Goal: Task Accomplishment & Management: Use online tool/utility

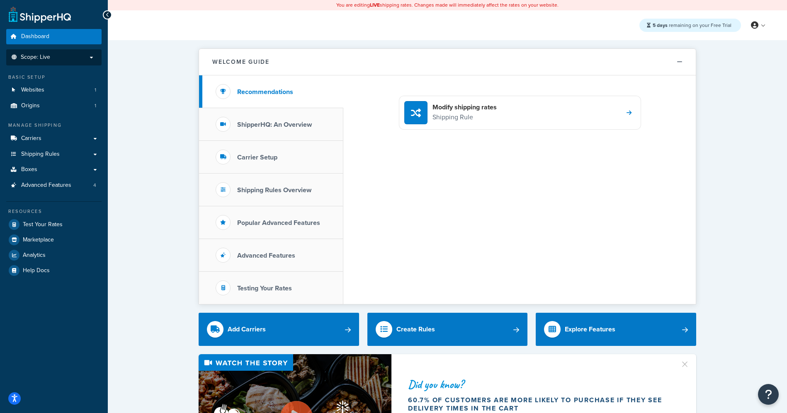
click at [76, 61] on li "Scope: Live" at bounding box center [53, 57] width 95 height 16
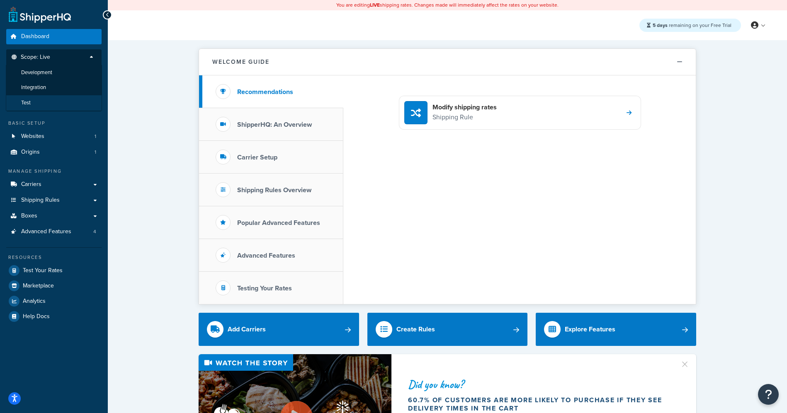
click at [38, 104] on li "Test" at bounding box center [54, 102] width 96 height 15
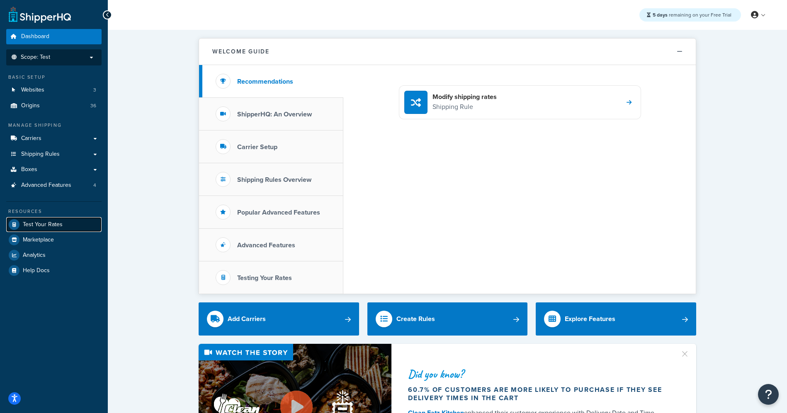
click at [58, 228] on span "Test Your Rates" at bounding box center [43, 224] width 40 height 7
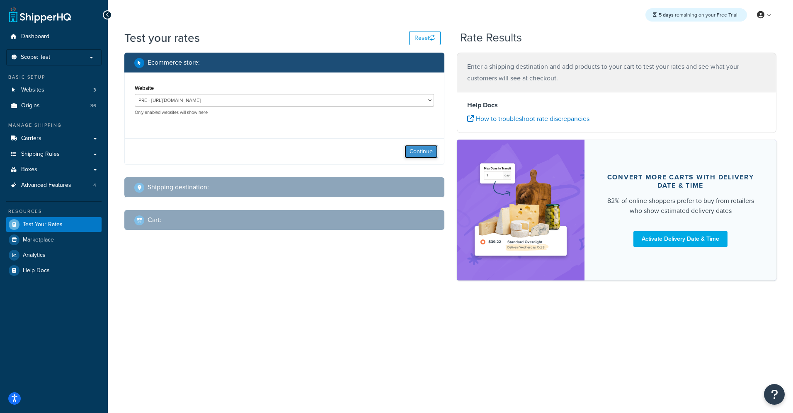
click at [412, 155] on button "Continue" at bounding box center [421, 151] width 33 height 13
select select "[GEOGRAPHIC_DATA]"
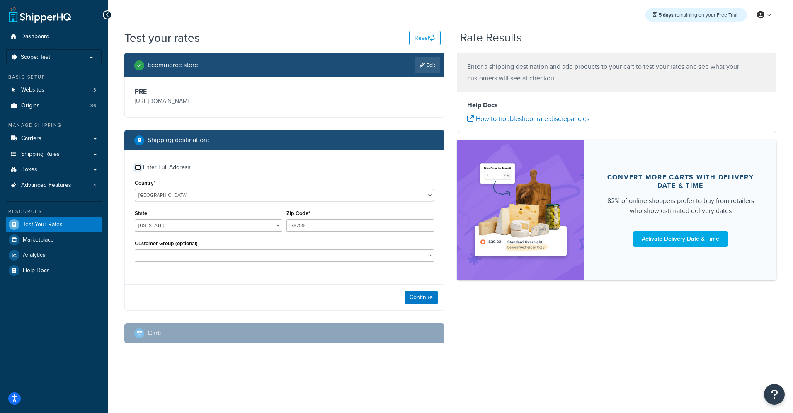
click at [137, 167] on input "Enter Full Address" at bounding box center [138, 168] width 6 height 6
checkbox input "true"
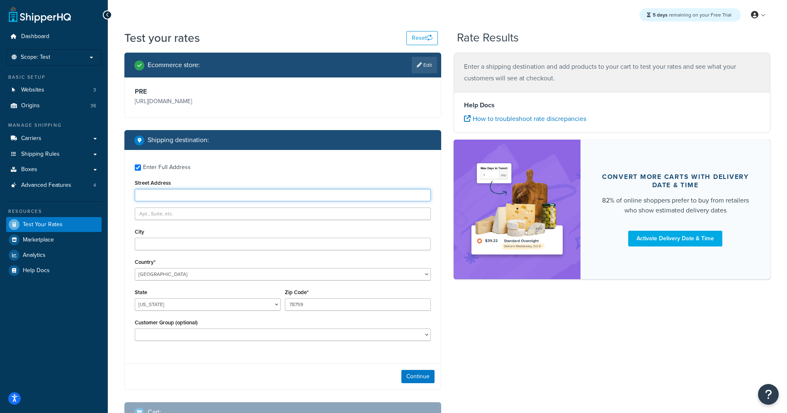
click at [170, 200] on input "Street Address" at bounding box center [283, 195] width 296 height 12
type input "[STREET_ADDRESS][PERSON_NAME]"
type input "Apt 23T"
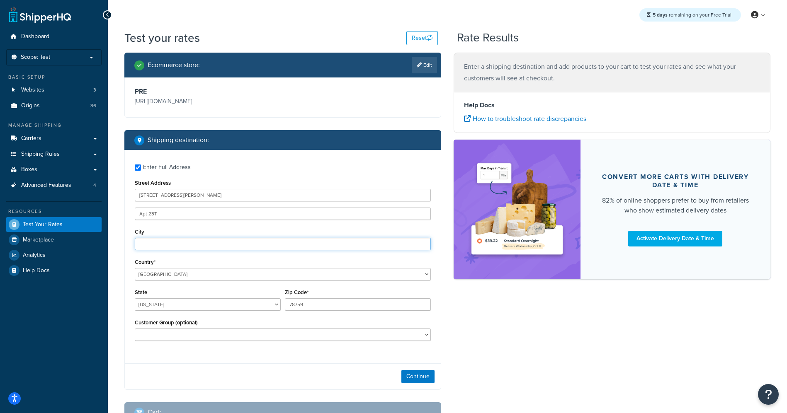
click at [292, 241] on input "City" at bounding box center [283, 244] width 296 height 12
type input "Fort [PERSON_NAME]"
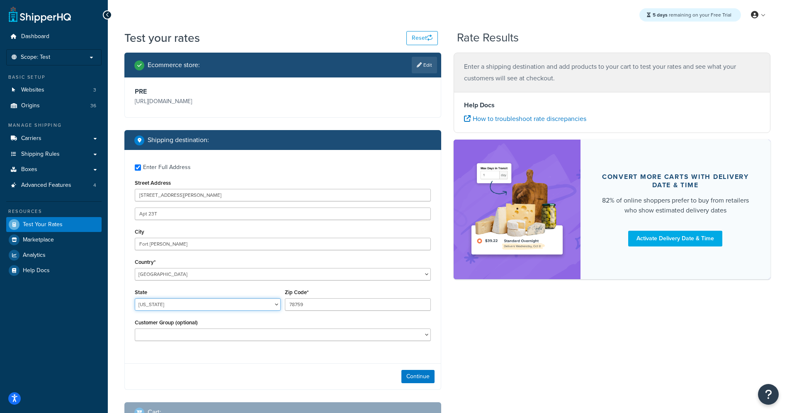
click at [224, 306] on select "[US_STATE] [US_STATE] [US_STATE] [US_STATE] [US_STATE] Armed Forces Americas Ar…" at bounding box center [208, 305] width 146 height 12
select select "NJ"
click at [135, 299] on select "[US_STATE] [US_STATE] [US_STATE] [US_STATE] [US_STATE] Armed Forces Americas Ar…" at bounding box center [208, 305] width 146 height 12
click at [300, 306] on input "78759" at bounding box center [358, 305] width 146 height 12
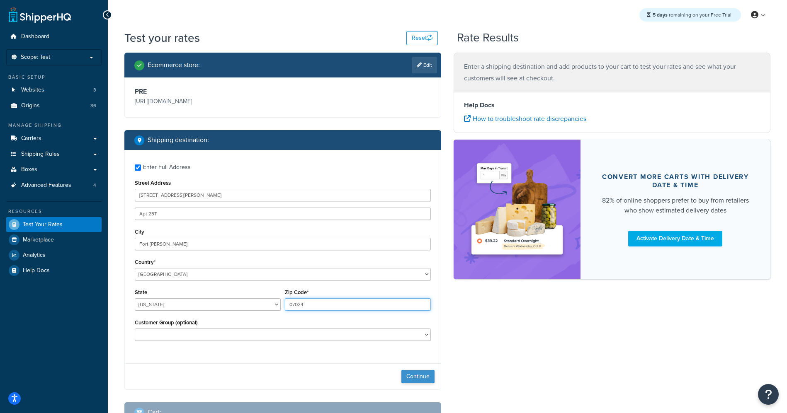
type input "07024"
click at [425, 379] on button "Continue" at bounding box center [417, 376] width 33 height 13
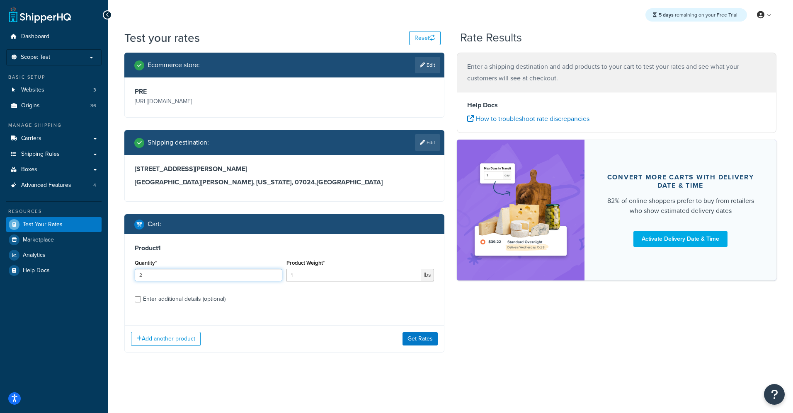
click at [274, 274] on input "2" at bounding box center [209, 275] width 148 height 12
type input "3"
click at [274, 274] on input "3" at bounding box center [209, 275] width 148 height 12
click at [302, 275] on input "1" at bounding box center [354, 275] width 135 height 12
type input "114"
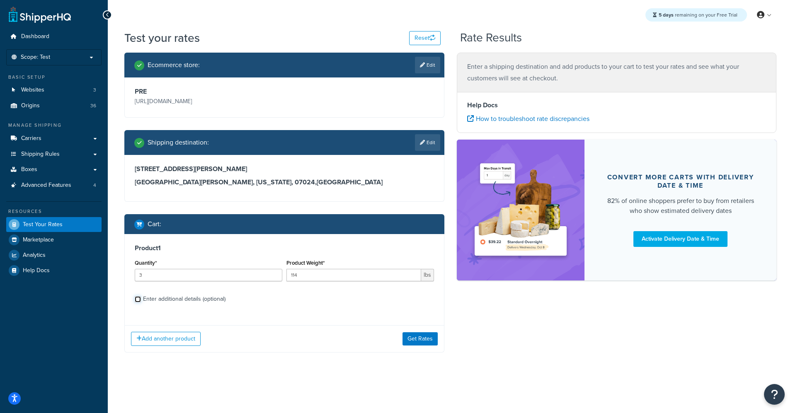
click at [141, 301] on input "Enter additional details (optional)" at bounding box center [138, 299] width 6 height 6
checkbox input "true"
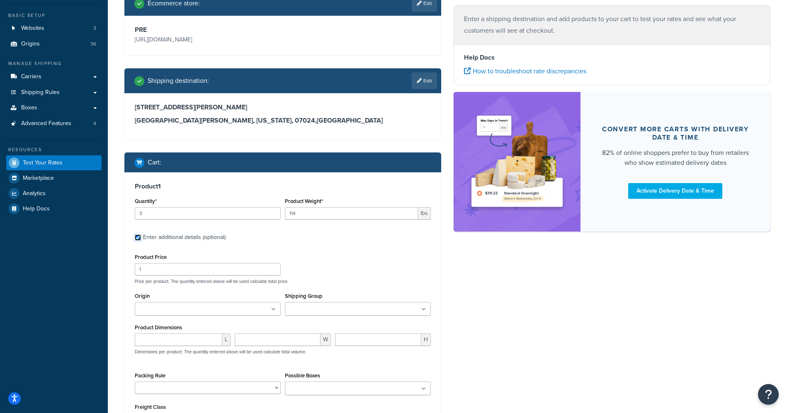
scroll to position [95, 0]
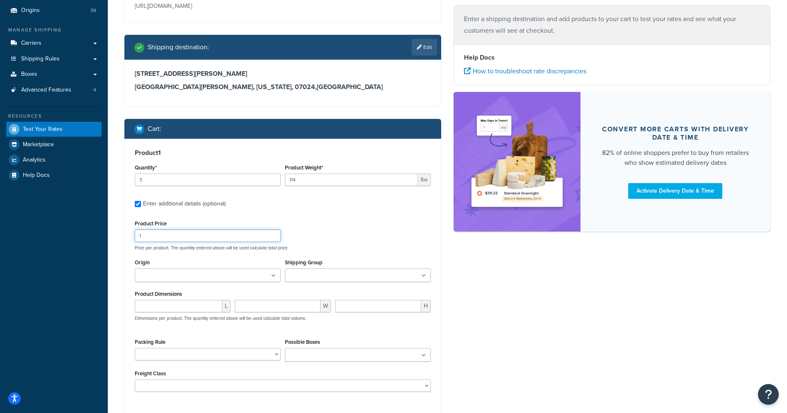
click at [161, 239] on input "1" at bounding box center [208, 236] width 146 height 12
type input "149.99"
click at [204, 279] on ul at bounding box center [208, 276] width 146 height 14
type input "Rub"
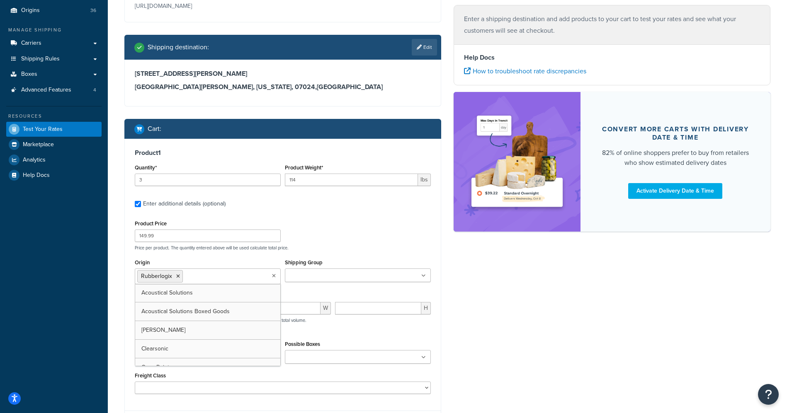
click at [305, 278] on input "Shipping Group" at bounding box center [323, 276] width 73 height 9
type input "rubb"
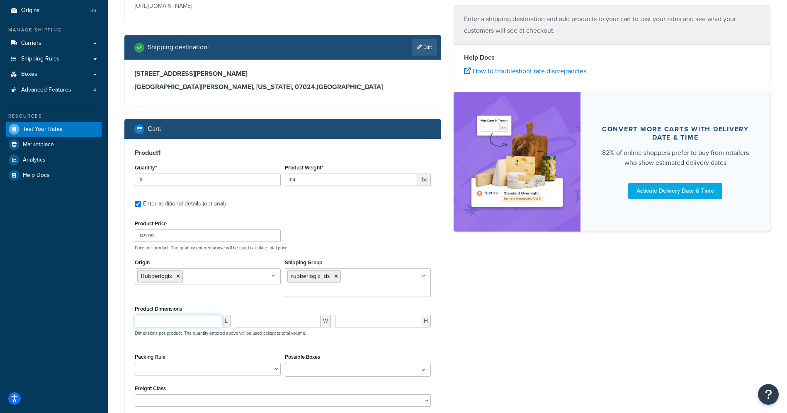
click at [200, 315] on input "number" at bounding box center [178, 321] width 87 height 12
click at [340, 366] on input "Possible Boxes" at bounding box center [323, 370] width 73 height 9
type input "Rubber"
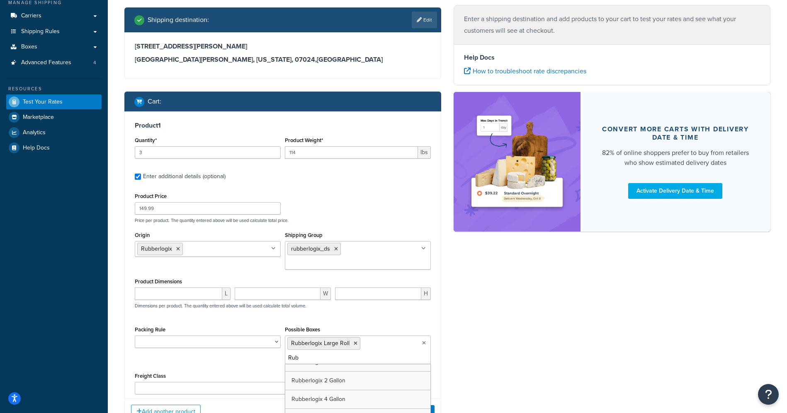
scroll to position [11, 0]
type input "Rubber"
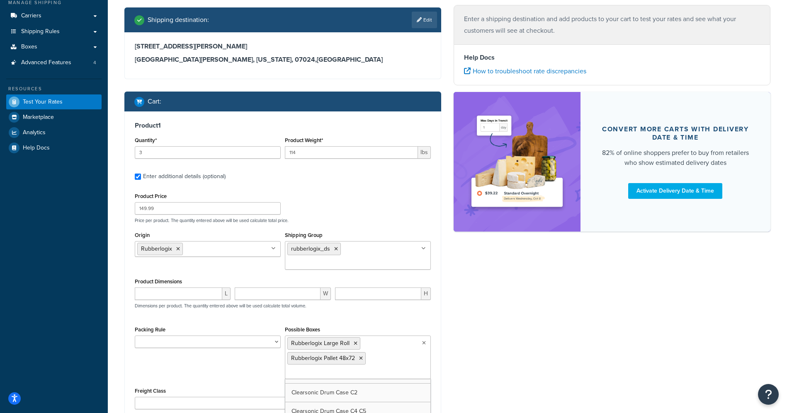
scroll to position [1189, 0]
click at [466, 328] on div "Ecommerce store : Edit PRE [URL][DOMAIN_NAME] Shipping destination : Edit [STRE…" at bounding box center [447, 191] width 659 height 523
click at [412, 397] on select "50 55 60 65 70 77.5 85 92.5 100 110 125 150 175 200 250 300 400 500" at bounding box center [283, 403] width 296 height 12
select select "70"
click at [135, 397] on select "50 55 60 65 70 77.5 85 92.5 100 110 125 150 175 200 250 300 400 500" at bounding box center [283, 403] width 296 height 12
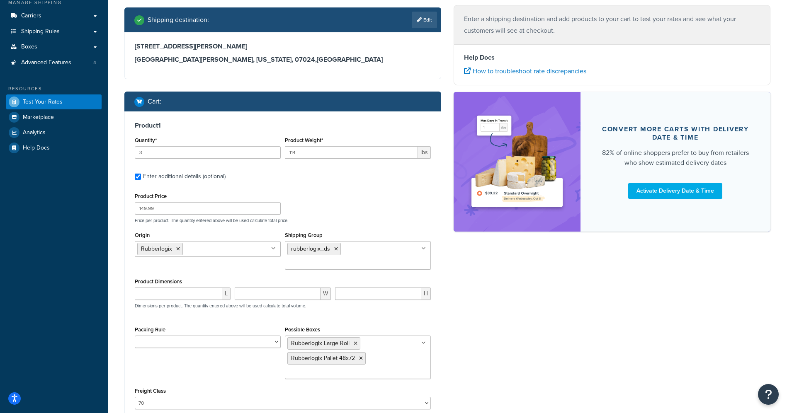
click at [471, 315] on div "Ecommerce store : Edit PRE [URL][DOMAIN_NAME] Shipping destination : Edit [STRE…" at bounding box center [447, 201] width 659 height 542
click at [169, 288] on input "number" at bounding box center [178, 294] width 87 height 12
type input "48"
type input "11"
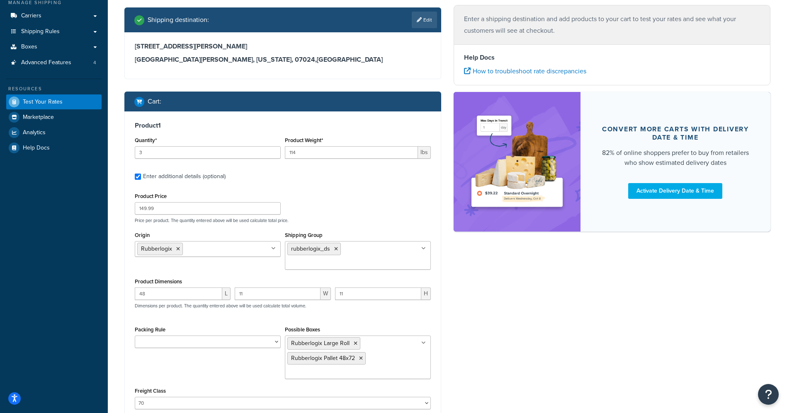
click at [458, 304] on div "Ecommerce store : Edit PRE [URL][DOMAIN_NAME] Shipping destination : Edit [STRE…" at bounding box center [447, 201] width 659 height 542
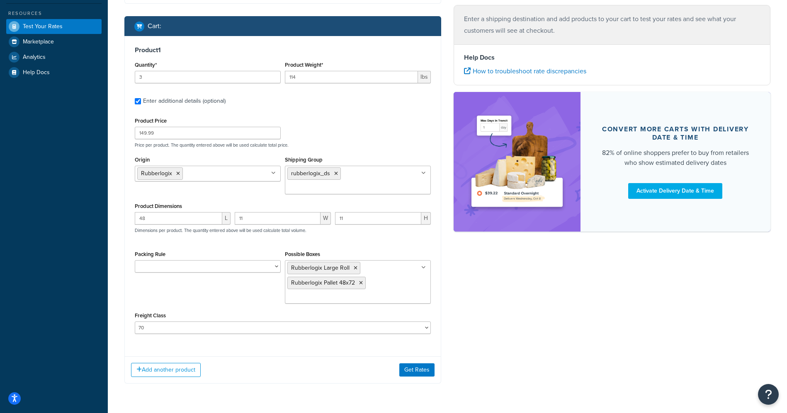
scroll to position [211, 0]
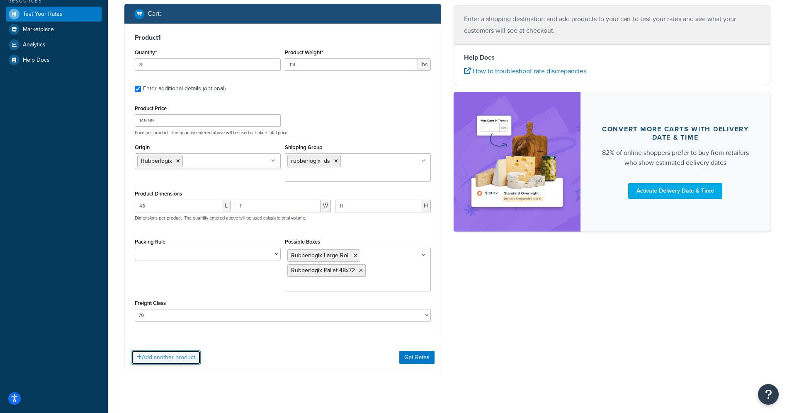
click at [176, 351] on button "Add another product" at bounding box center [166, 358] width 70 height 14
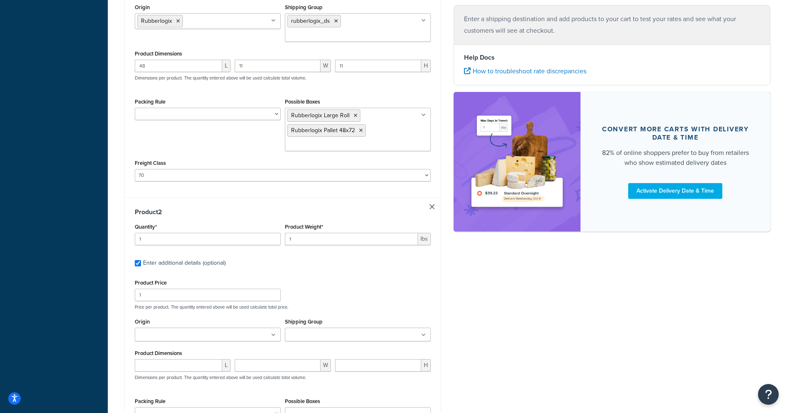
scroll to position [356, 0]
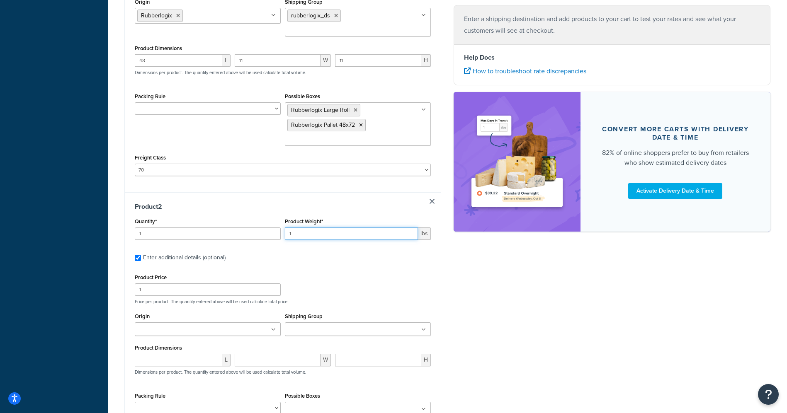
drag, startPoint x: 293, startPoint y: 221, endPoint x: 276, endPoint y: 221, distance: 16.6
click at [276, 221] on div "Quantity* 1 Product Weight* 1 lbs" at bounding box center [283, 231] width 300 height 30
type input "60"
drag, startPoint x: 153, startPoint y: 278, endPoint x: 127, endPoint y: 278, distance: 26.1
click at [127, 278] on div "Product 2 Quantity* 1 Product Weight* 60 lbs Enter additional details (optional…" at bounding box center [283, 327] width 316 height 270
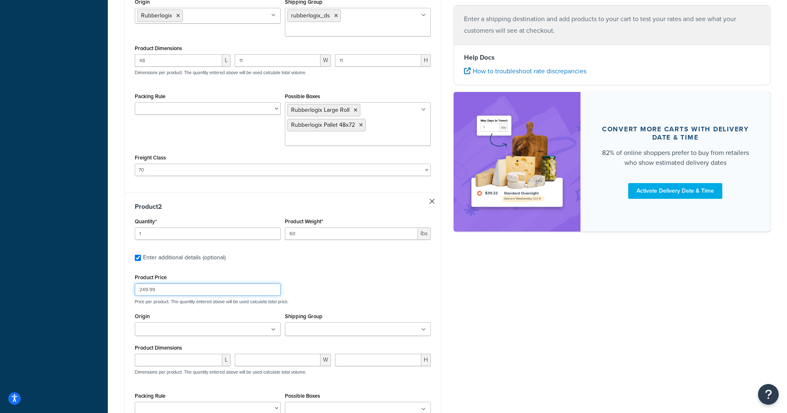
type input "249.99"
click at [185, 326] on input "Origin" at bounding box center [173, 330] width 73 height 9
type input "Rubb"
click at [316, 326] on input "Shipping Group" at bounding box center [323, 330] width 73 height 9
type input "rubber"
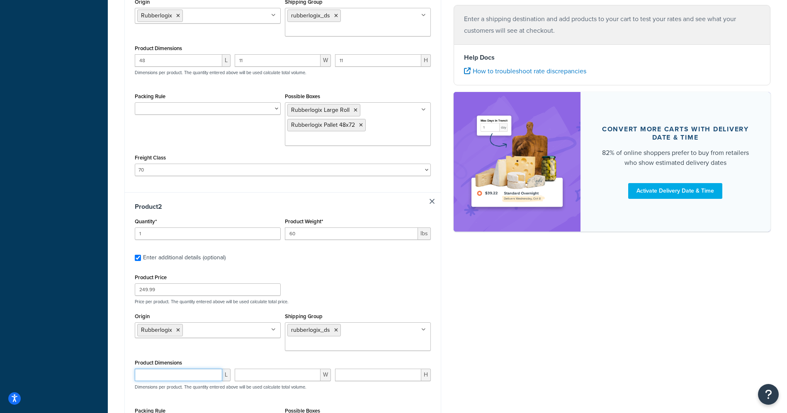
click at [186, 369] on input "number" at bounding box center [178, 375] width 87 height 12
type input "11"
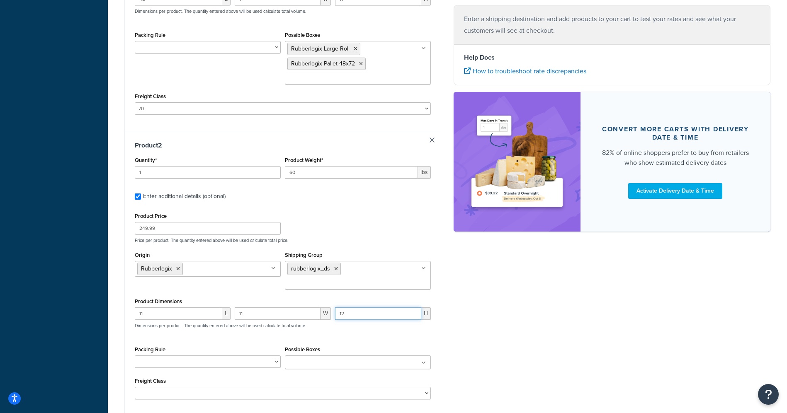
scroll to position [423, 0]
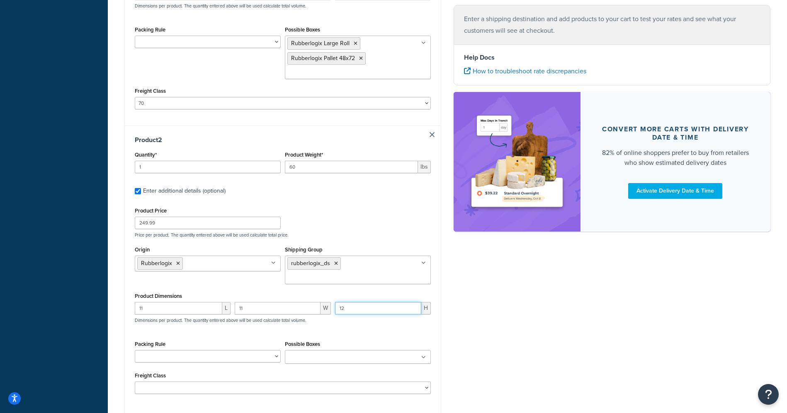
type input "12"
click at [330, 353] on input "Possible Boxes" at bounding box center [323, 357] width 73 height 9
type input "Rubb"
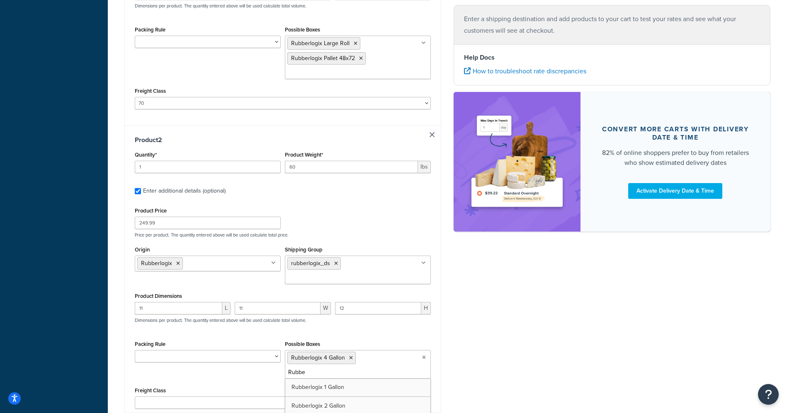
type input "Rubber"
click at [473, 343] on div "Ecommerce store : Edit PRE [URL][DOMAIN_NAME] Shipping destination : Edit [STRE…" at bounding box center [447, 56] width 659 height 853
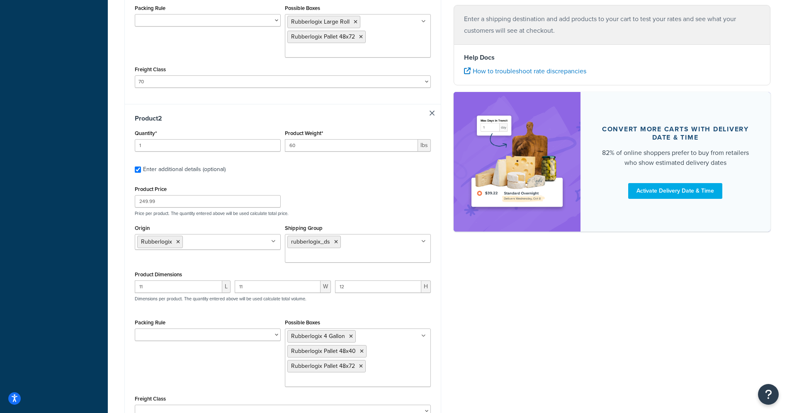
scroll to position [450, 0]
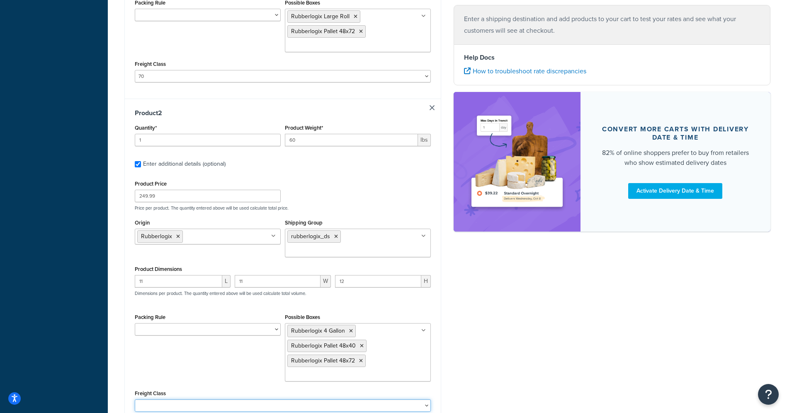
click at [399, 400] on select "50 55 60 65 70 77.5 85 92.5 100 110 125 150 175 200 250 300 400 500" at bounding box center [283, 406] width 296 height 12
select select "60"
click at [135, 400] on select "50 55 60 65 70 77.5 85 92.5 100 110 125 150 175 200 250 300 400 500" at bounding box center [283, 406] width 296 height 12
click at [443, 336] on div "Ecommerce store : Edit PRE [URL][DOMAIN_NAME] Shipping destination : Edit [STRE…" at bounding box center [282, 39] width 329 height 872
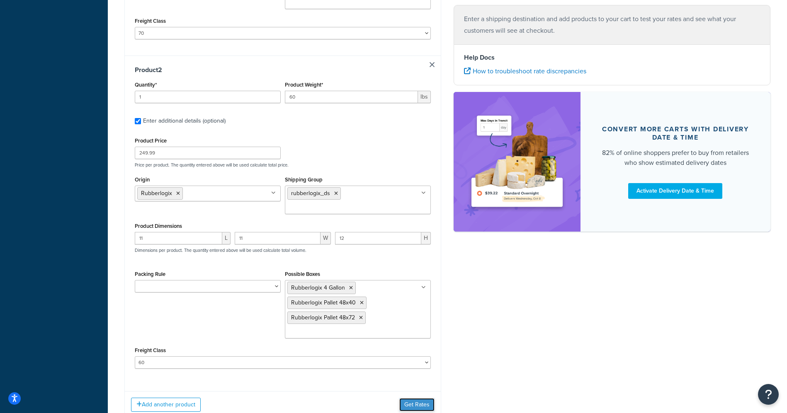
click at [421, 399] on button "Get Rates" at bounding box center [416, 405] width 35 height 13
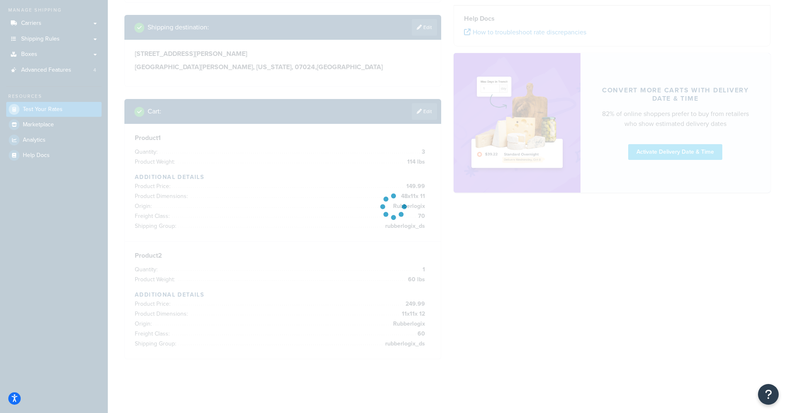
scroll to position [115, 0]
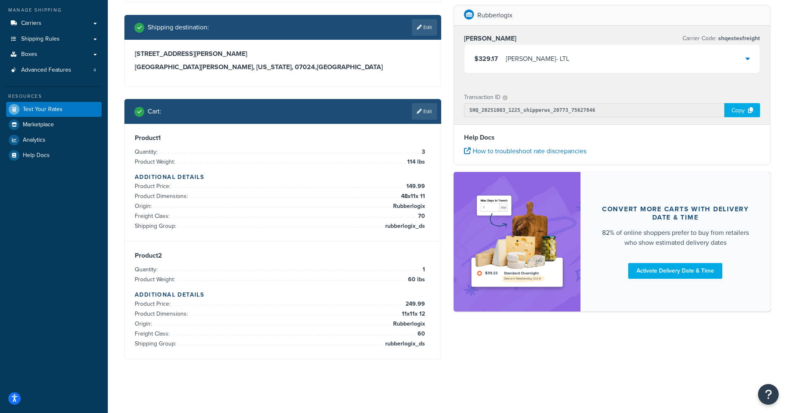
click at [727, 62] on div "$329.17 [PERSON_NAME] - LTL" at bounding box center [611, 59] width 295 height 28
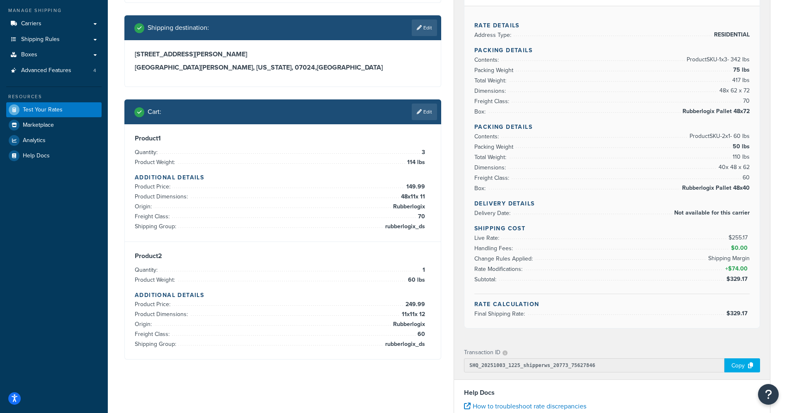
scroll to position [158, 0]
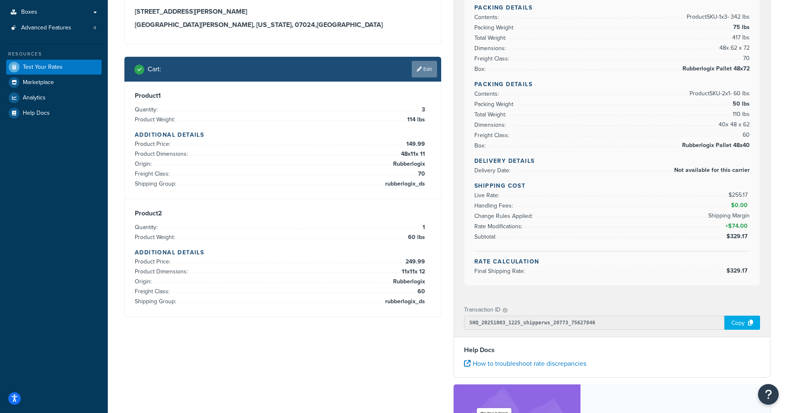
click at [424, 73] on link "Edit" at bounding box center [424, 69] width 25 height 17
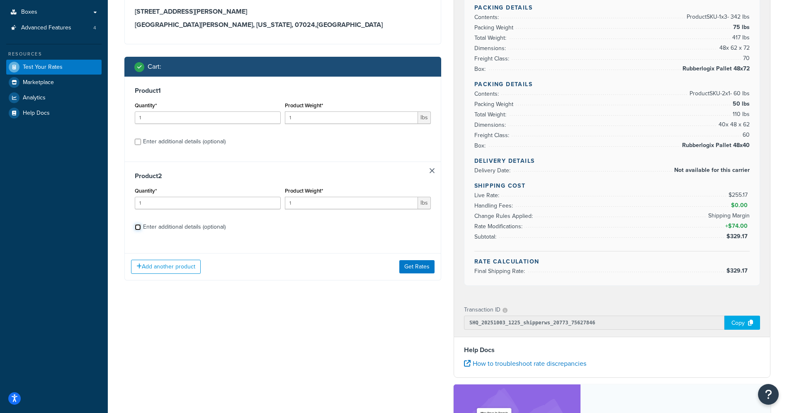
click at [138, 228] on input "Enter additional details (optional)" at bounding box center [138, 227] width 6 height 6
checkbox input "true"
select select "70"
select select "60"
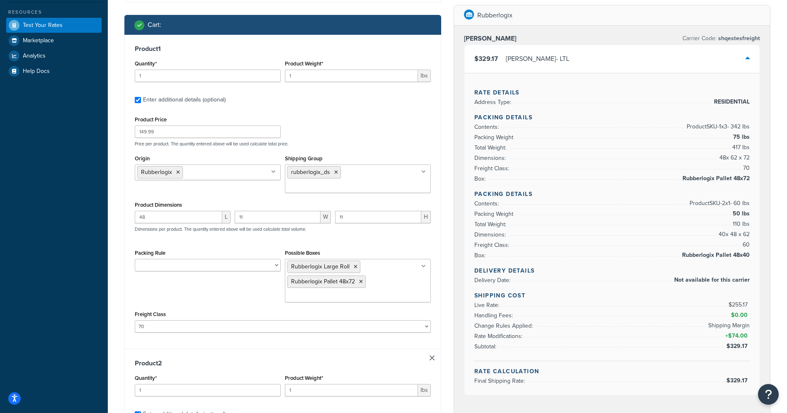
scroll to position [189, 0]
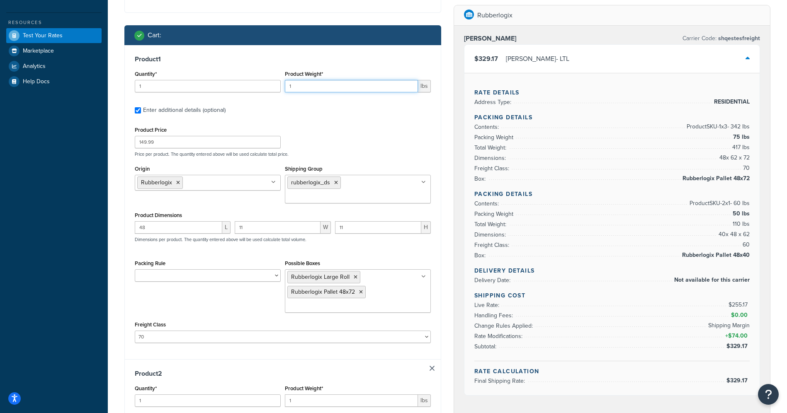
click at [318, 87] on input "1" at bounding box center [351, 86] width 133 height 12
type input "140"
click at [209, 331] on select "50 55 60 65 70 77.5 85 92.5 100 110 125 150 175 200 250 300 400 500" at bounding box center [283, 337] width 296 height 12
select select "77.5"
click at [135, 331] on select "50 55 60 65 70 77.5 85 92.5 100 110 125 150 175 200 250 300 400 500" at bounding box center [283, 337] width 296 height 12
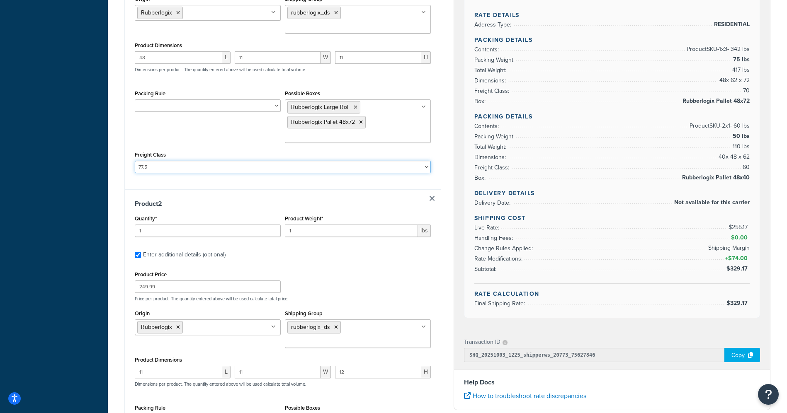
scroll to position [445, 0]
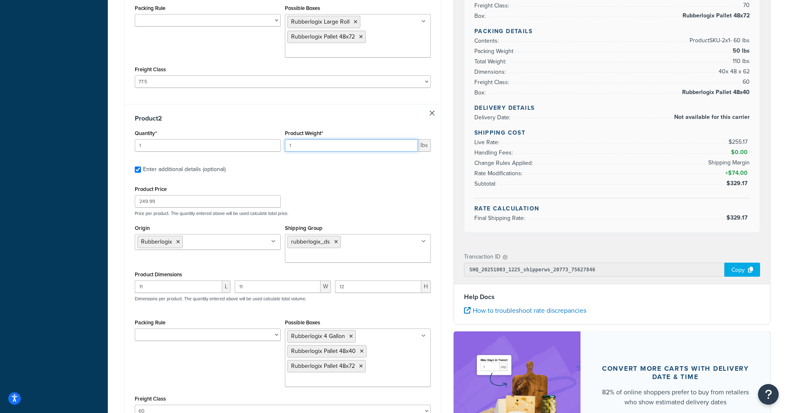
click at [275, 135] on div "Quantity* 1 Product Weight* 1 lbs" at bounding box center [283, 143] width 300 height 30
type input "38"
click at [221, 405] on select "50 55 60 65 70 77.5 85 92.5 100 110 125 150 175 200 250 300 400 500" at bounding box center [283, 411] width 296 height 12
select select "300"
click at [135, 405] on select "50 55 60 65 70 77.5 85 92.5 100 110 125 150 175 200 250 300 400 500" at bounding box center [283, 411] width 296 height 12
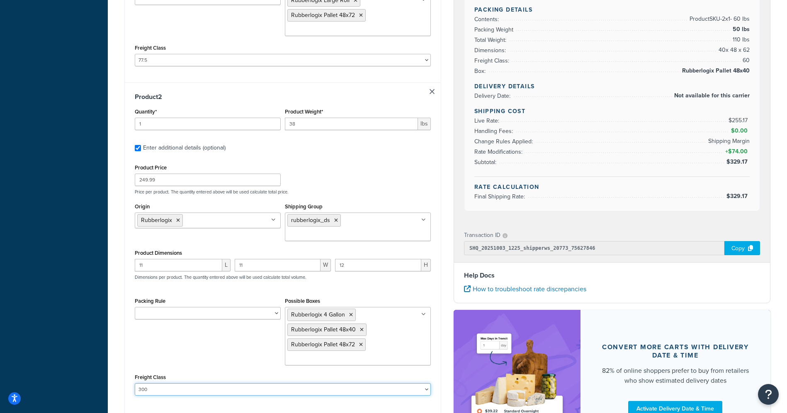
scroll to position [471, 0]
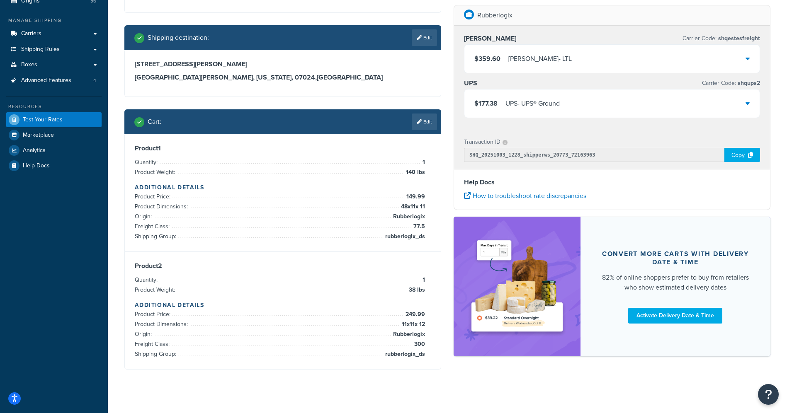
scroll to position [34, 0]
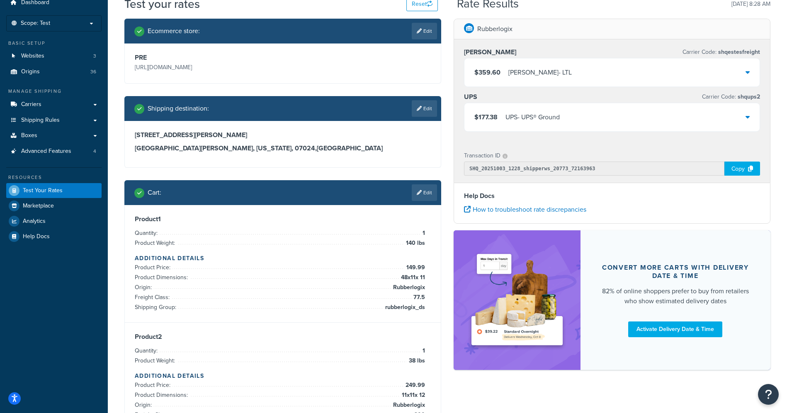
click at [647, 121] on div "$177.38 UPS - UPS® Ground" at bounding box center [611, 117] width 295 height 28
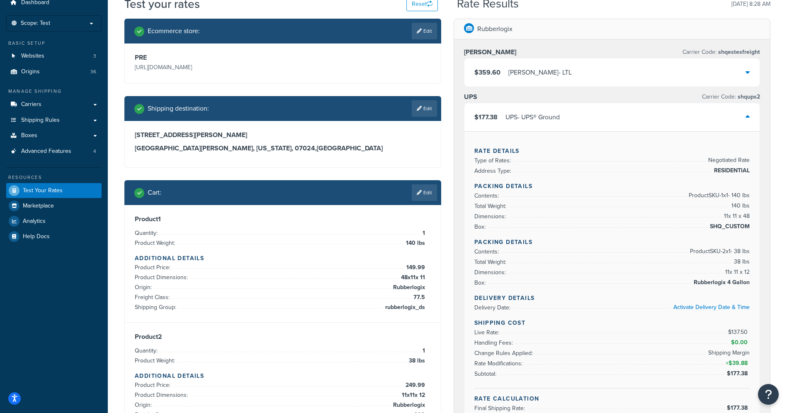
click at [643, 113] on div "$177.38 UPS - UPS® Ground" at bounding box center [611, 117] width 295 height 28
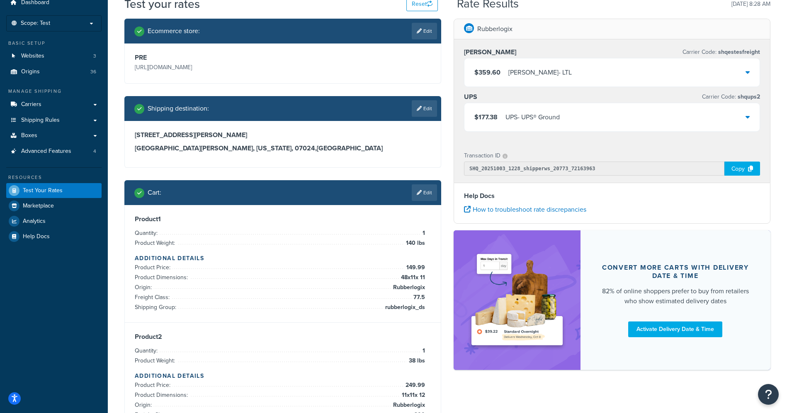
click at [632, 75] on div "$359.60 [PERSON_NAME] - LTL" at bounding box center [611, 72] width 295 height 28
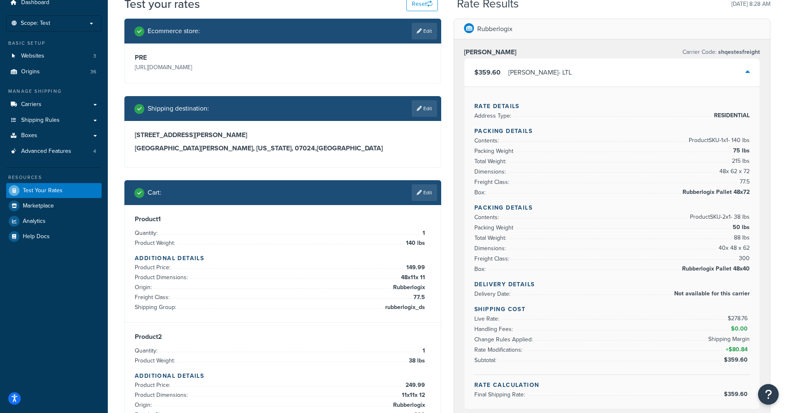
click at [632, 75] on div "$359.60 [PERSON_NAME] - LTL" at bounding box center [611, 72] width 295 height 28
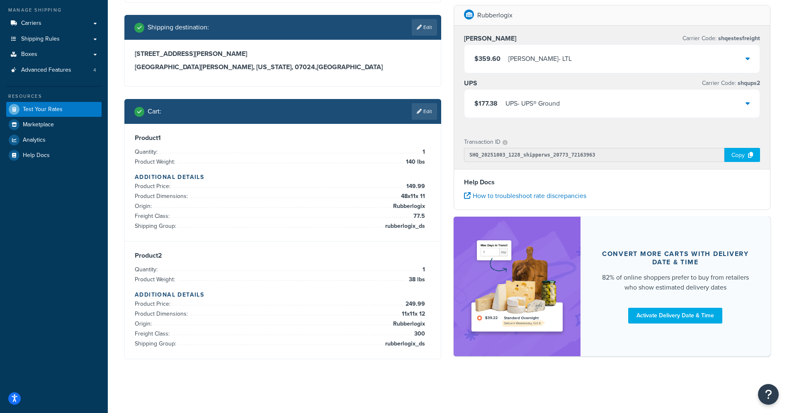
scroll to position [110, 0]
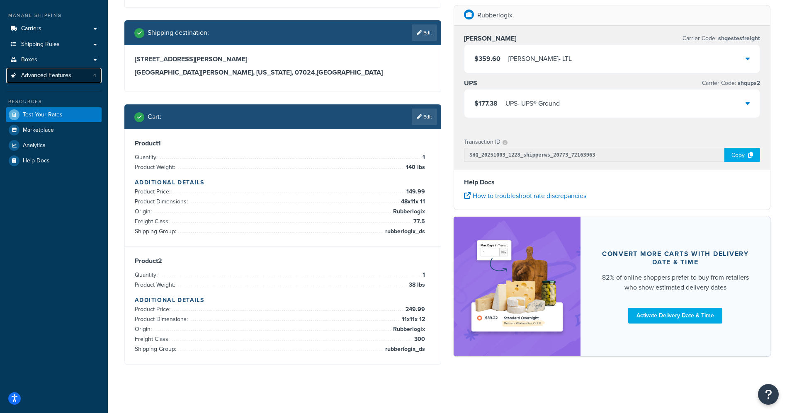
click at [51, 80] on link "Advanced Features 4" at bounding box center [53, 75] width 95 height 15
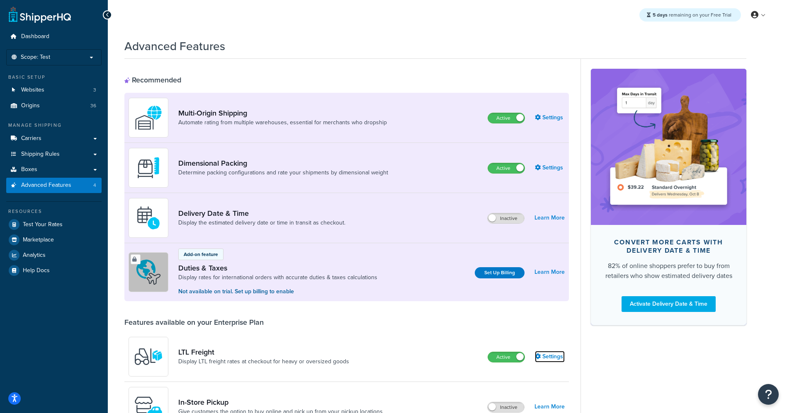
click at [552, 361] on link "Settings" at bounding box center [550, 357] width 30 height 12
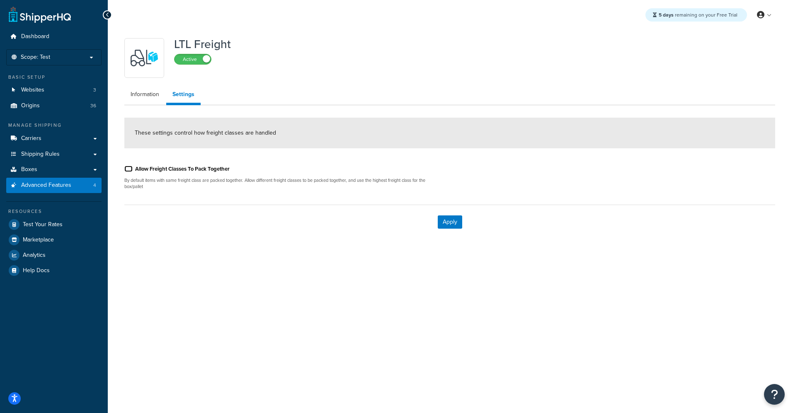
click at [130, 171] on input "Allow Freight Classes To Pack Together" at bounding box center [128, 169] width 8 height 6
checkbox input "true"
click at [453, 221] on button "Apply" at bounding box center [450, 222] width 24 height 13
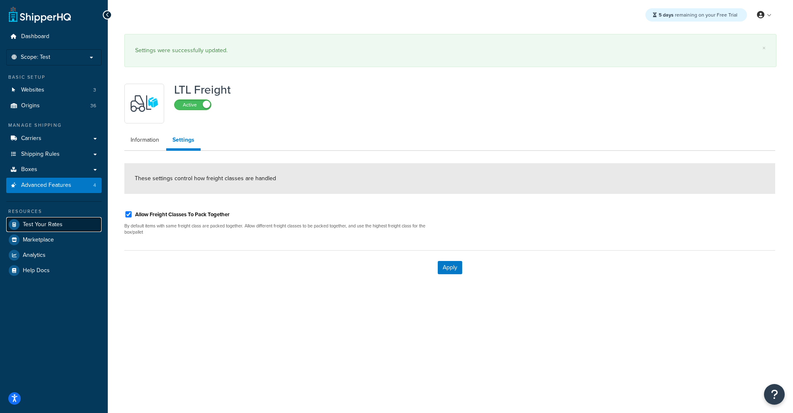
click at [34, 221] on span "Test Your Rates" at bounding box center [43, 224] width 40 height 7
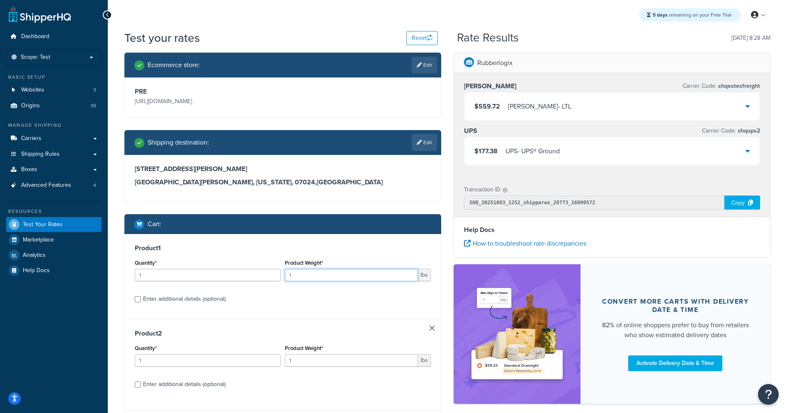
click at [310, 277] on input "1" at bounding box center [351, 275] width 133 height 12
type input "114"
drag, startPoint x: 304, startPoint y: 362, endPoint x: 284, endPoint y: 362, distance: 20.3
click at [284, 362] on div "Product Weight* 1 lbs" at bounding box center [358, 358] width 150 height 30
type input "38"
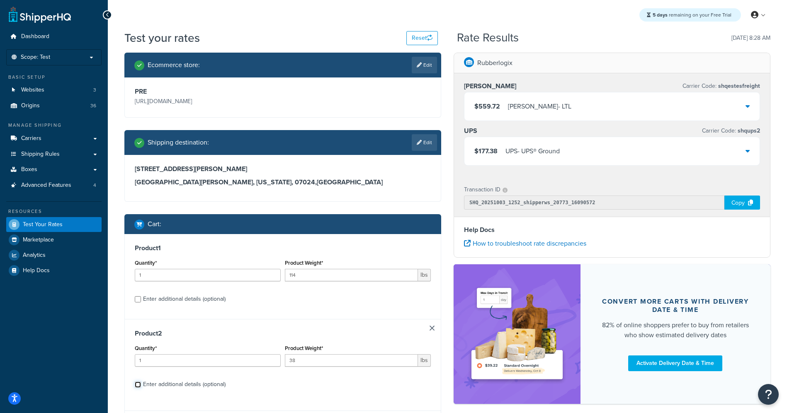
click at [137, 386] on input "Enter additional details (optional)" at bounding box center [138, 385] width 6 height 6
checkbox input "true"
select select "77.5"
select select "300"
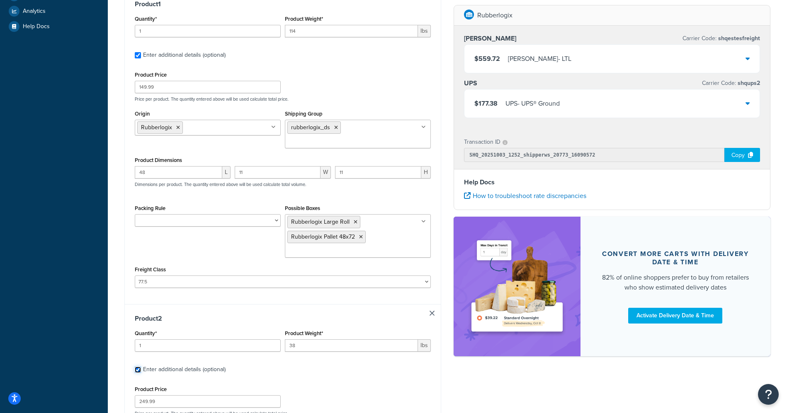
scroll to position [294, 0]
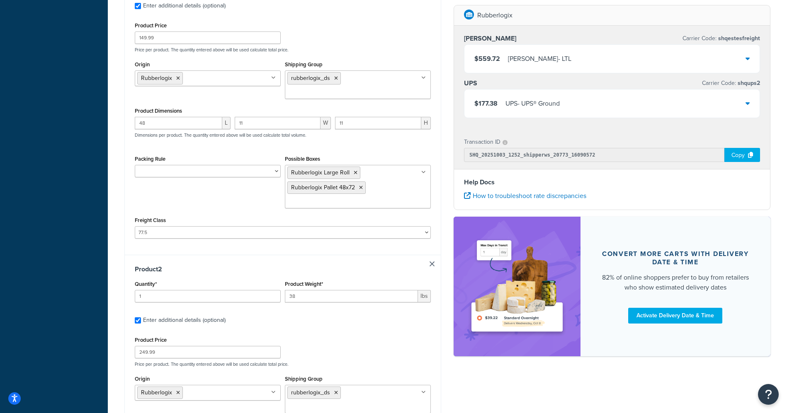
click at [186, 227] on div "Product 1 Quantity* 1 Product Weight* 114 lbs Enter additional details (optiona…" at bounding box center [283, 98] width 316 height 314
click at [184, 226] on select "50 55 60 65 70 77.5 85 92.5 100 110 125 150 175 200 250 300 400 500" at bounding box center [283, 232] width 296 height 12
select select "70"
click at [135, 226] on select "50 55 60 65 70 77.5 85 92.5 100 110 125 150 175 200 250 300 400 500" at bounding box center [283, 232] width 296 height 12
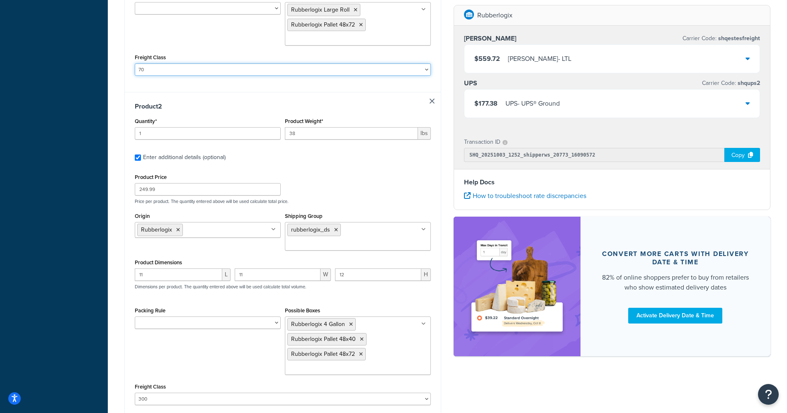
scroll to position [506, 0]
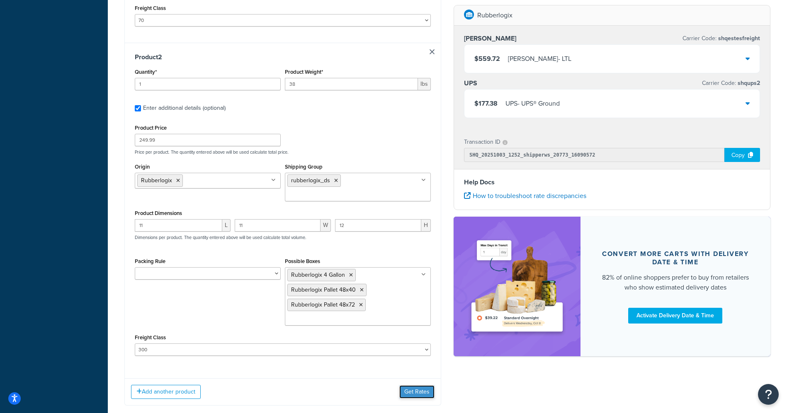
click at [414, 386] on button "Get Rates" at bounding box center [416, 392] width 35 height 13
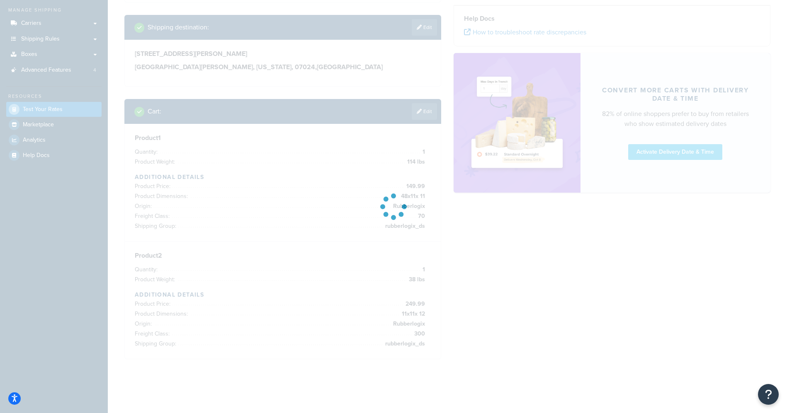
scroll to position [115, 0]
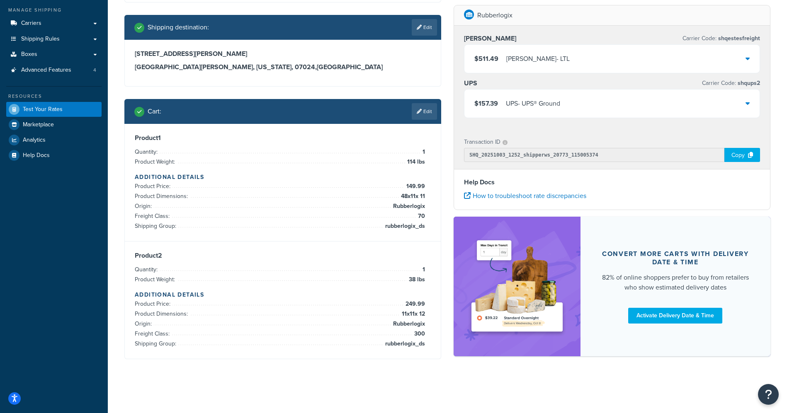
click at [748, 57] on icon at bounding box center [748, 58] width 4 height 7
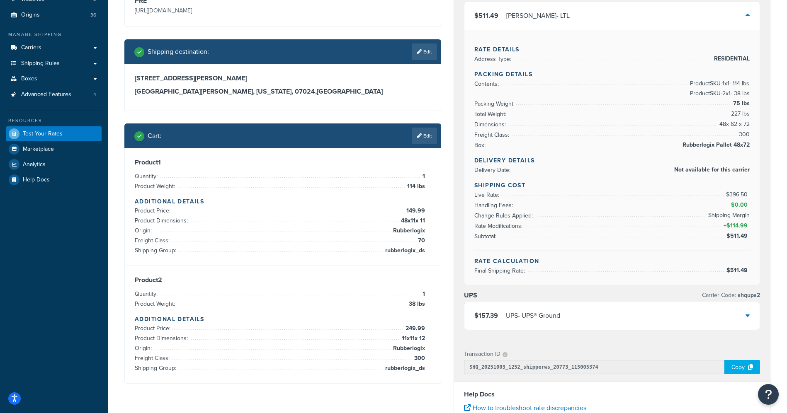
scroll to position [85, 0]
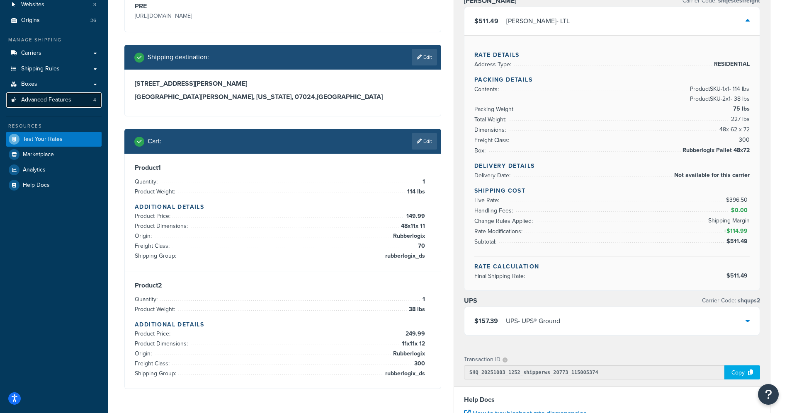
click at [53, 102] on span "Advanced Features" at bounding box center [46, 100] width 50 height 7
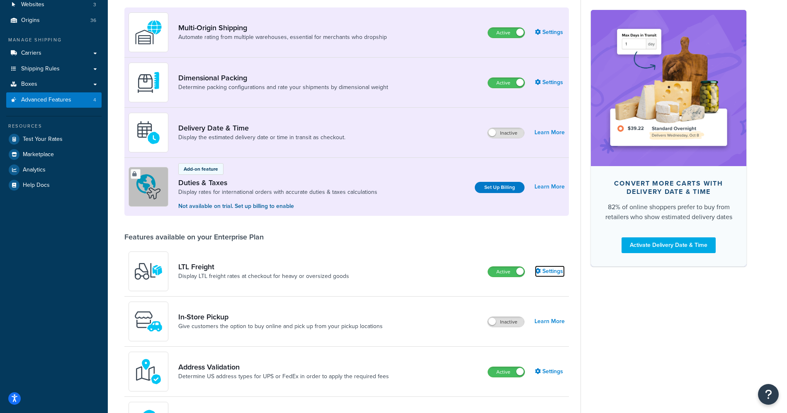
click at [554, 273] on link "Settings" at bounding box center [550, 272] width 30 height 12
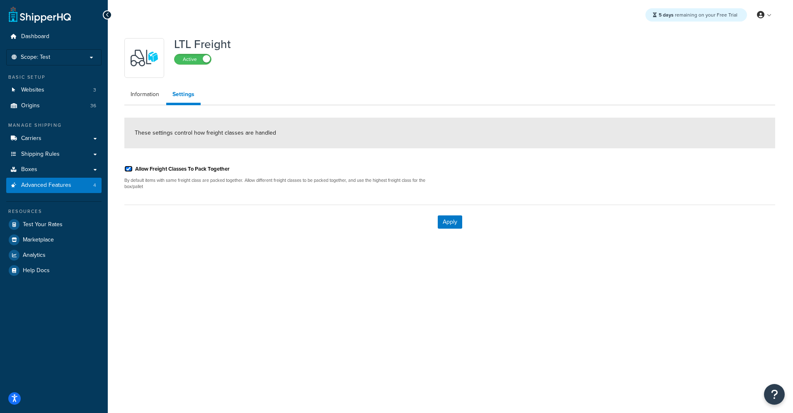
click at [130, 169] on input "Allow Freight Classes To Pack Together" at bounding box center [128, 169] width 8 height 6
checkbox input "false"
click at [448, 223] on button "Apply" at bounding box center [450, 222] width 24 height 13
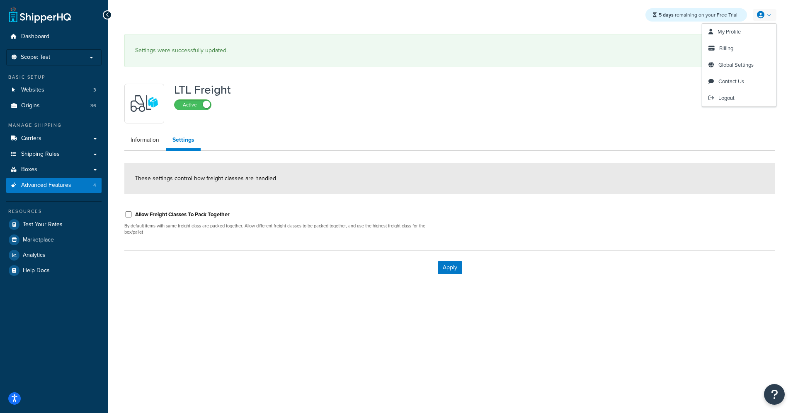
click at [770, 15] on link at bounding box center [765, 15] width 24 height 12
click at [729, 97] on span "Logout" at bounding box center [727, 98] width 16 height 8
